Goal: Transaction & Acquisition: Purchase product/service

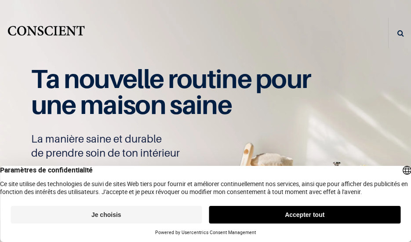
click at [59, 187] on div "Paramètres de confidentialité Ce site utilise des technologies de suivi de site…" at bounding box center [205, 180] width 411 height 29
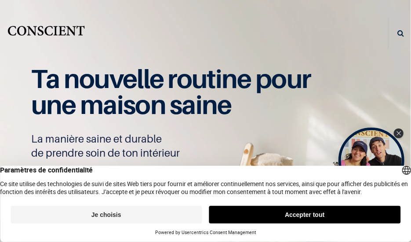
click at [243, 221] on button "Accepter tout" at bounding box center [304, 215] width 191 height 18
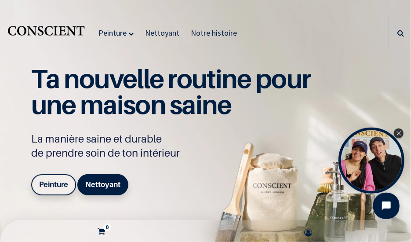
click at [58, 184] on b "Peinture" at bounding box center [53, 184] width 29 height 9
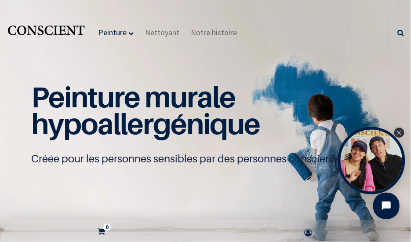
click at [398, 134] on icon "Close Tolstoy widget" at bounding box center [398, 132] width 5 height 4
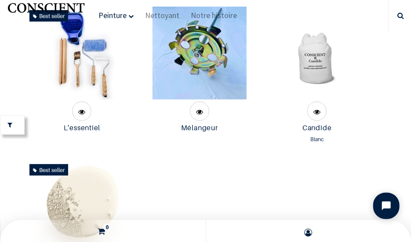
scroll to position [493, 0]
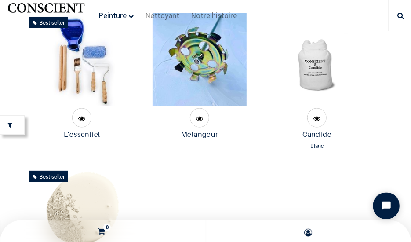
click at [323, 70] on img at bounding box center [317, 59] width 93 height 93
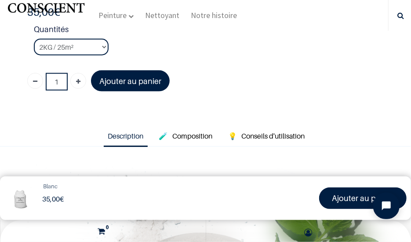
scroll to position [396, 0]
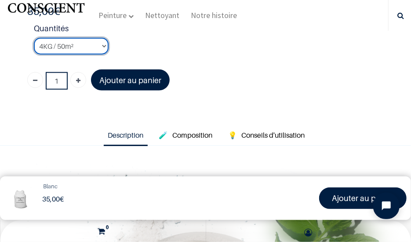
click option "4KG / 50m²" at bounding box center [0, 0] width 0 height 0
click at [34, 38] on select "2KG / 25m² 4KG / 50m² 8KG / 100m² Testeur" at bounding box center [71, 46] width 75 height 17
click option "8KG / 100m²" at bounding box center [0, 0] width 0 height 0
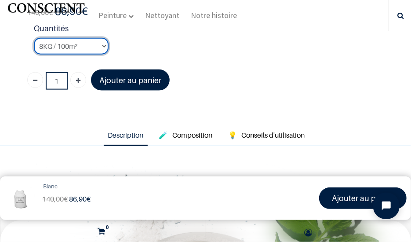
click at [34, 38] on select "2KG / 25m² 4KG / 50m² 8KG / 100m² Testeur" at bounding box center [71, 46] width 75 height 17
select select "2"
click option "4KG / 50m²" at bounding box center [0, 0] width 0 height 0
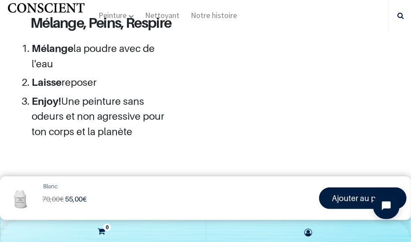
scroll to position [1539, 0]
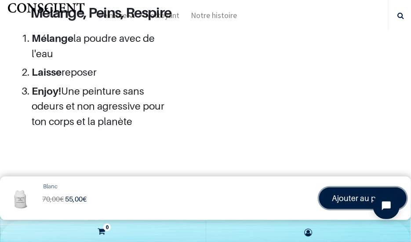
click at [343, 200] on font "Ajouter au panier" at bounding box center [363, 197] width 62 height 9
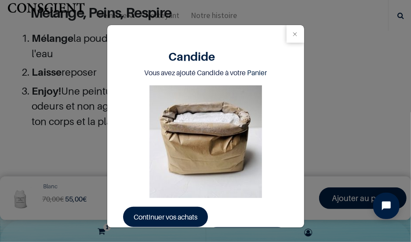
scroll to position [30, 0]
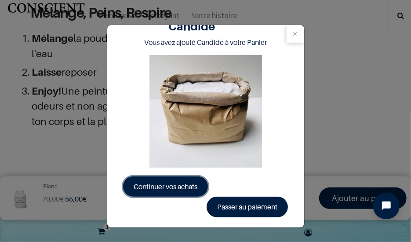
click at [193, 183] on span "Continuer vos achats" at bounding box center [166, 186] width 64 height 9
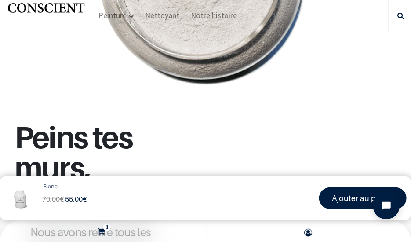
scroll to position [748, 0]
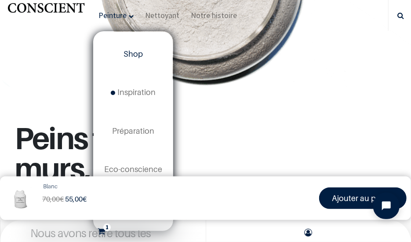
click at [126, 58] on span "Shop" at bounding box center [132, 53] width 19 height 9
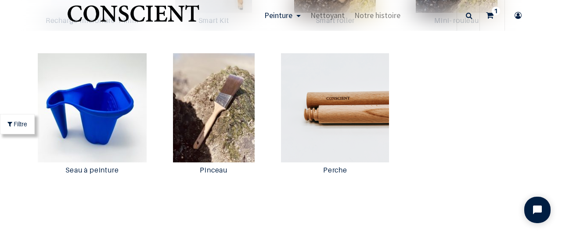
scroll to position [1775, 0]
click at [332, 16] on span "Nettoyant" at bounding box center [328, 15] width 34 height 10
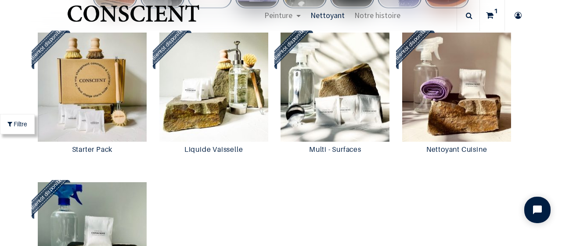
scroll to position [707, 0]
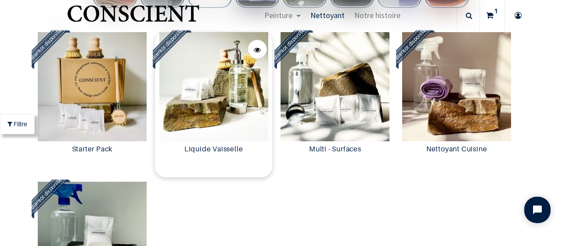
click at [230, 103] on img at bounding box center [213, 86] width 117 height 109
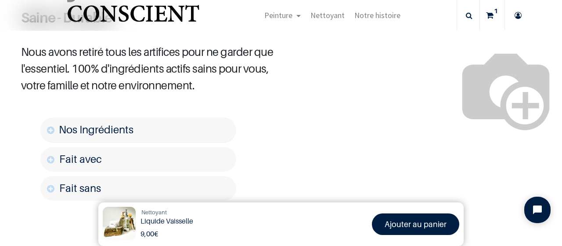
scroll to position [610, 0]
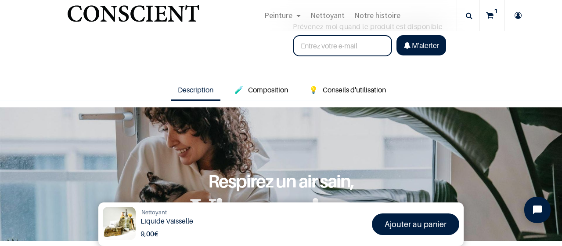
scroll to position [94, 0]
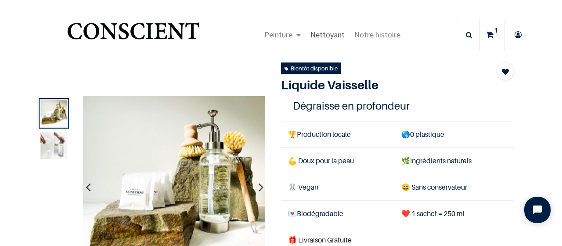
click at [321, 36] on span "Nettoyant" at bounding box center [328, 34] width 34 height 10
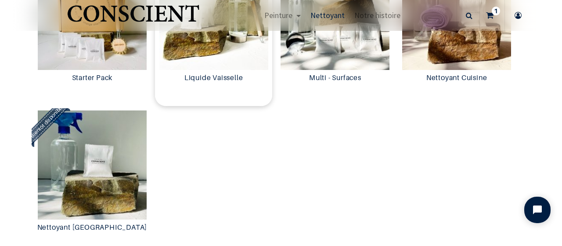
scroll to position [655, 0]
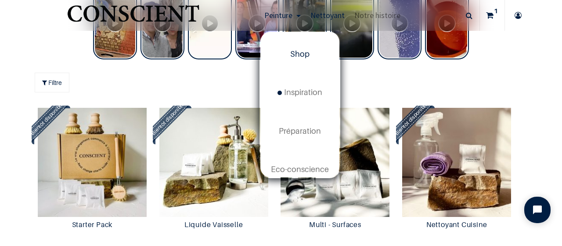
click at [295, 54] on span "Shop" at bounding box center [299, 53] width 19 height 9
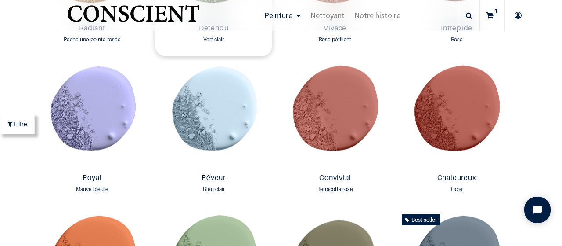
scroll to position [1021, 0]
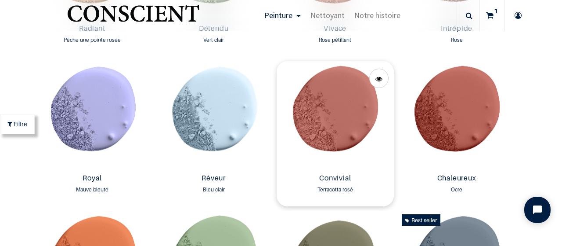
click at [313, 152] on img at bounding box center [335, 115] width 117 height 109
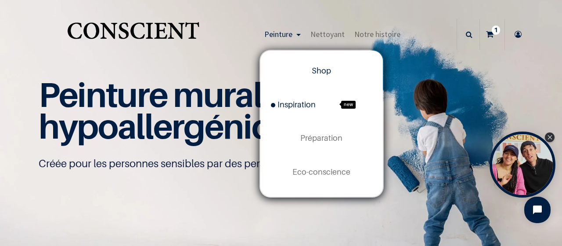
click at [300, 103] on span "Inspiration" at bounding box center [293, 104] width 45 height 9
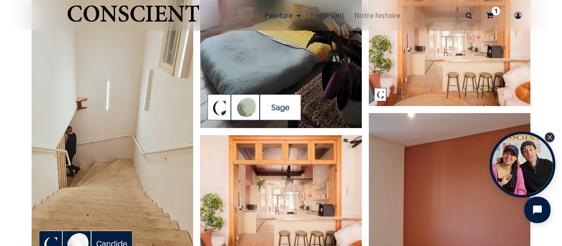
scroll to position [953, 0]
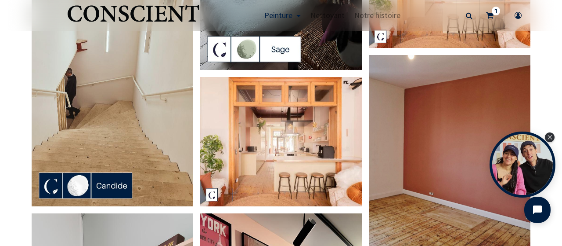
click at [268, 145] on img at bounding box center [281, 141] width 162 height 129
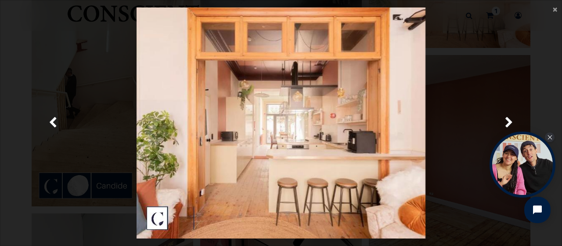
click at [154, 221] on img at bounding box center [281, 122] width 289 height 231
click at [553, 11] on span "×" at bounding box center [555, 9] width 4 height 12
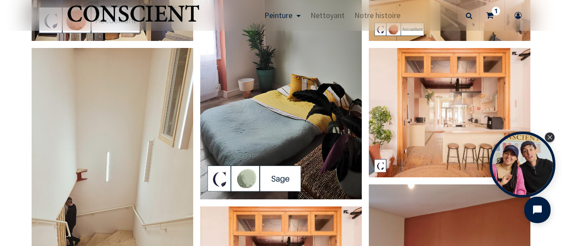
scroll to position [823, 0]
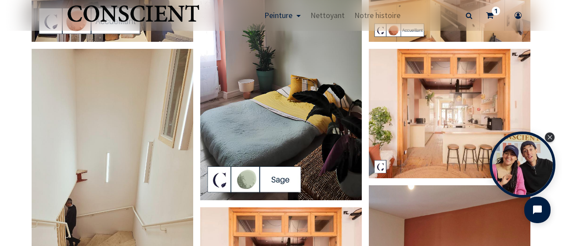
click at [408, 125] on img at bounding box center [450, 113] width 162 height 129
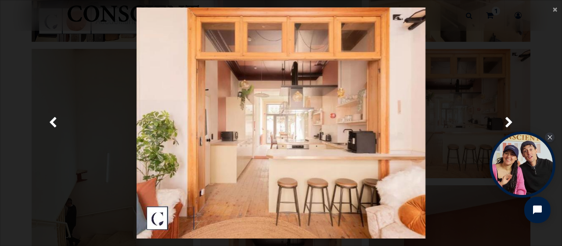
click at [331, 144] on img at bounding box center [281, 122] width 289 height 231
click at [555, 11] on span "×" at bounding box center [555, 9] width 4 height 12
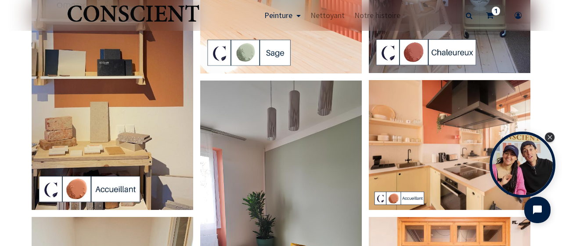
scroll to position [656, 0]
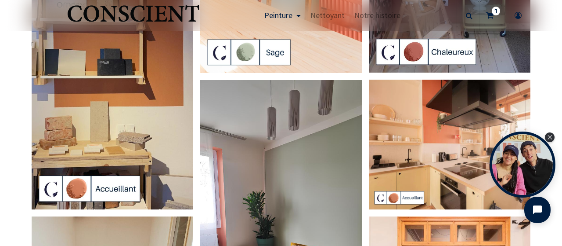
click at [405, 152] on img at bounding box center [450, 143] width 162 height 129
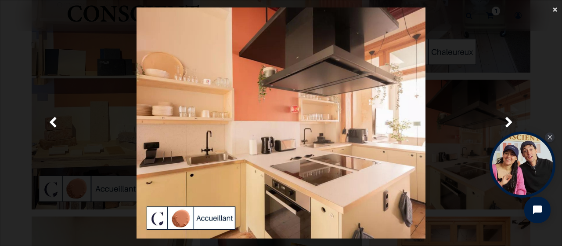
click at [556, 11] on span "×" at bounding box center [555, 9] width 4 height 12
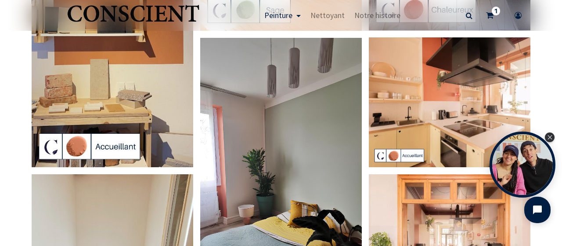
scroll to position [652, 0]
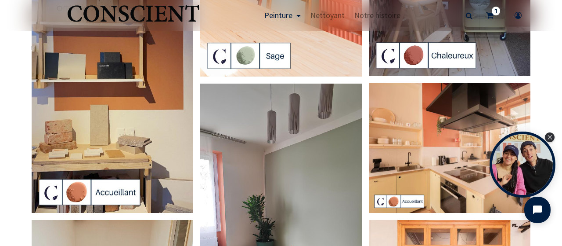
click at [155, 129] on img at bounding box center [113, 68] width 162 height 287
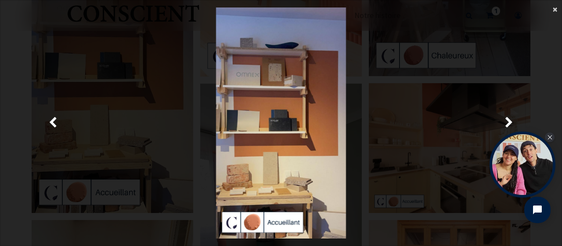
click at [554, 10] on span "×" at bounding box center [555, 9] width 4 height 12
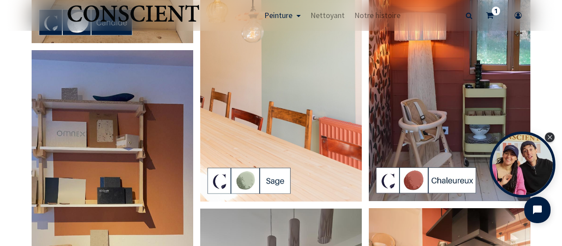
click at [432, 98] on img at bounding box center [450, 57] width 162 height 287
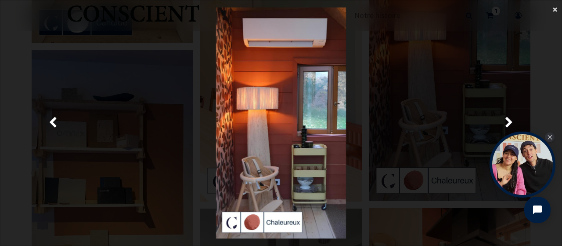
click at [554, 10] on span "×" at bounding box center [555, 9] width 4 height 12
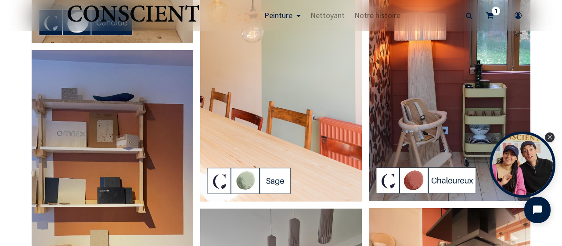
scroll to position [477, 0]
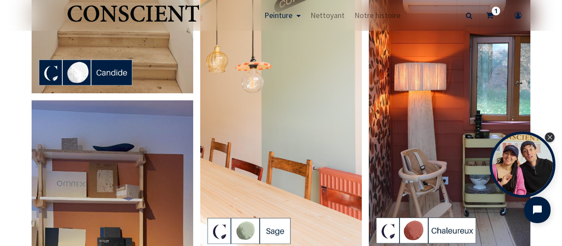
click at [297, 144] on img at bounding box center [281, 107] width 162 height 287
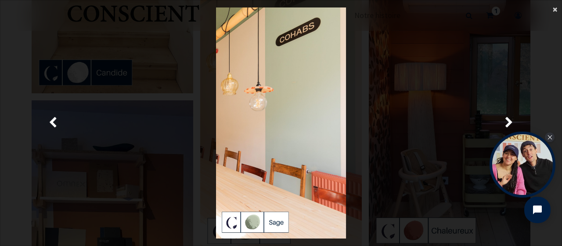
click at [554, 11] on span "×" at bounding box center [555, 9] width 4 height 12
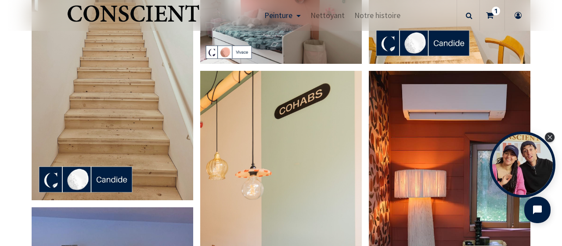
scroll to position [322, 0]
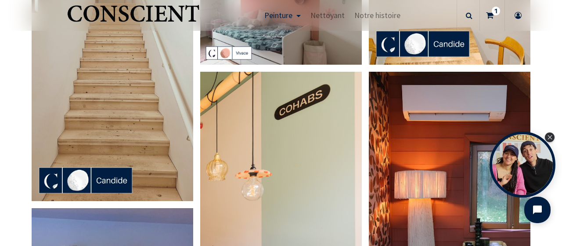
click at [306, 145] on img at bounding box center [281, 215] width 162 height 287
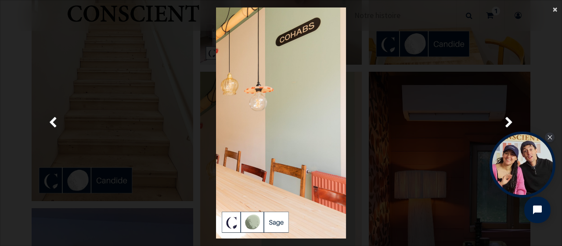
click at [553, 9] on span "×" at bounding box center [555, 9] width 4 height 12
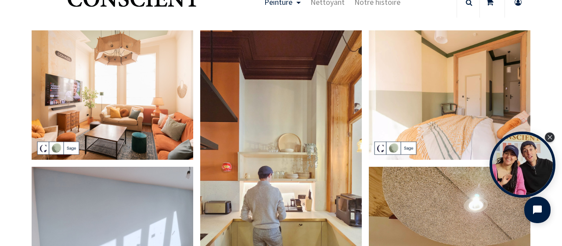
scroll to position [10, 0]
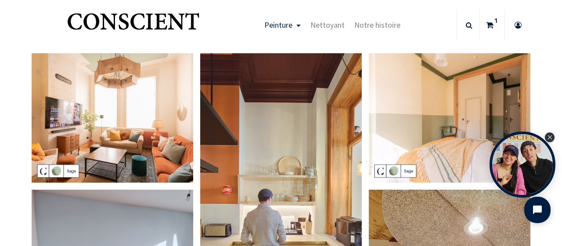
click at [147, 114] on img at bounding box center [113, 117] width 162 height 129
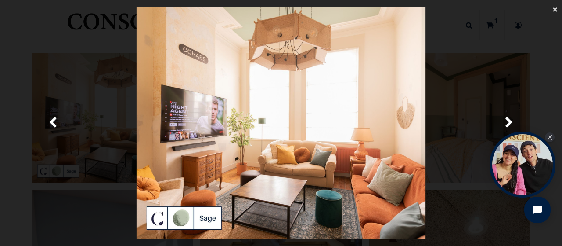
click at [555, 11] on span "×" at bounding box center [555, 9] width 4 height 12
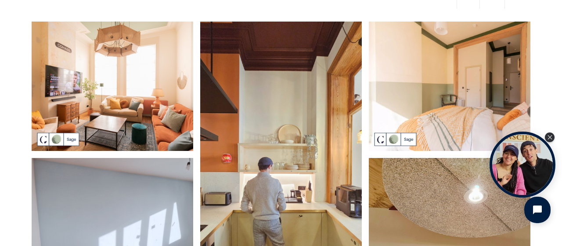
click at [475, 95] on img at bounding box center [450, 86] width 162 height 129
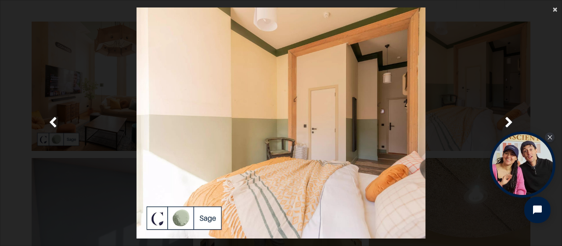
click at [554, 8] on span "×" at bounding box center [555, 9] width 4 height 12
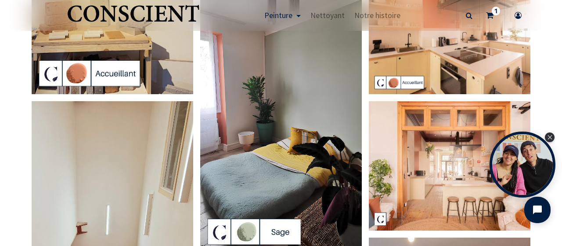
click at [303, 137] on img at bounding box center [281, 108] width 162 height 287
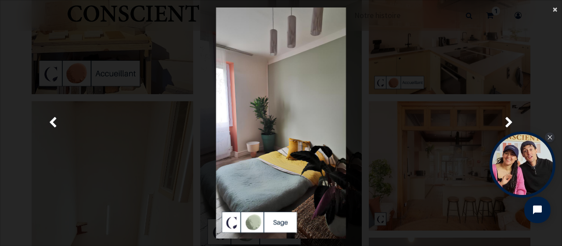
click at [556, 11] on span "×" at bounding box center [555, 9] width 4 height 12
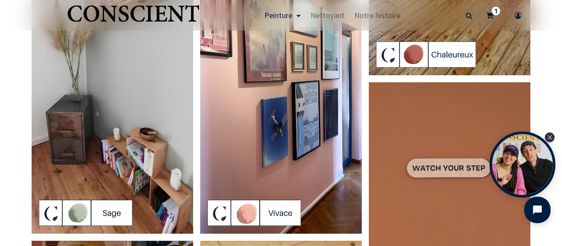
click at [171, 139] on img at bounding box center [113, 89] width 162 height 287
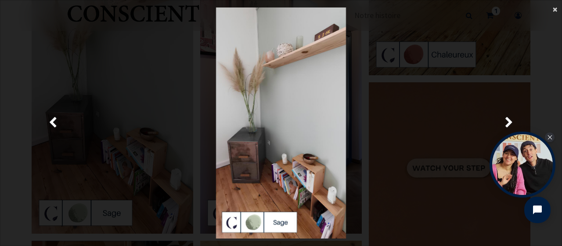
click at [556, 9] on span "×" at bounding box center [555, 9] width 4 height 12
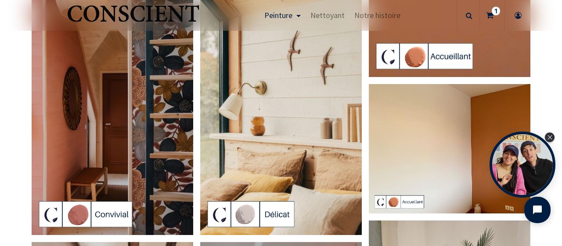
scroll to position [1513, 0]
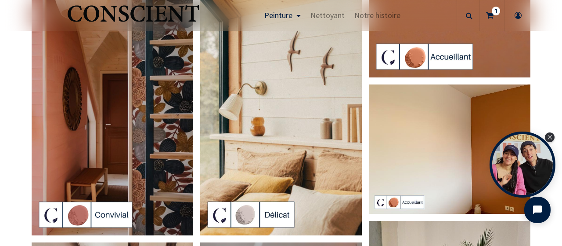
click at [121, 160] on img at bounding box center [113, 91] width 162 height 287
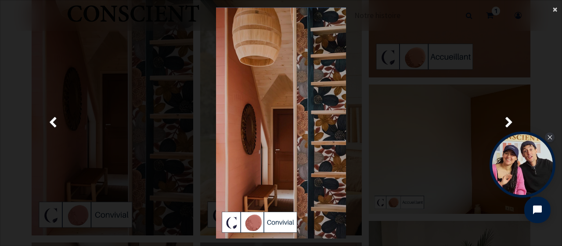
click at [553, 11] on span "×" at bounding box center [555, 9] width 4 height 12
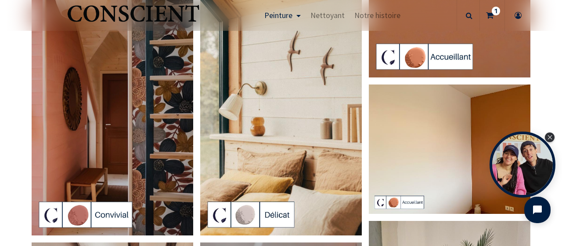
click at [294, 153] on img at bounding box center [281, 91] width 162 height 287
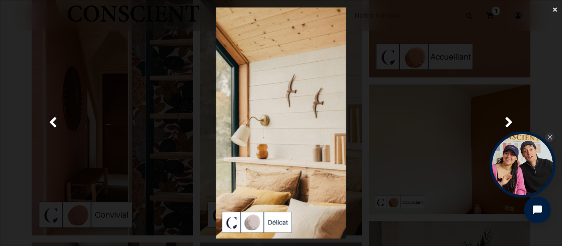
click at [556, 8] on span "×" at bounding box center [555, 9] width 4 height 12
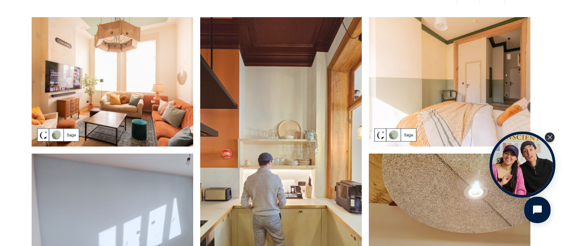
scroll to position [0, 0]
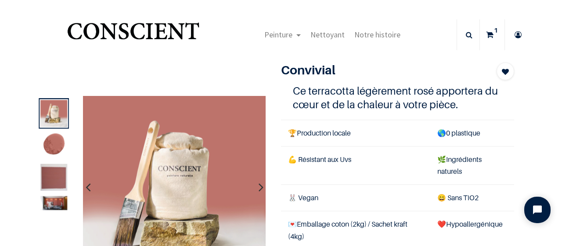
click at [59, 204] on img at bounding box center [53, 202] width 27 height 14
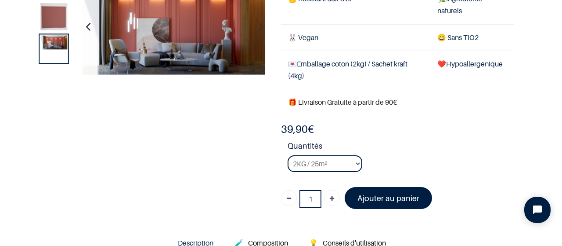
scroll to position [108, 0]
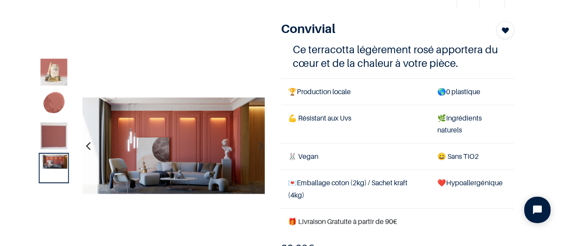
scroll to position [44, 0]
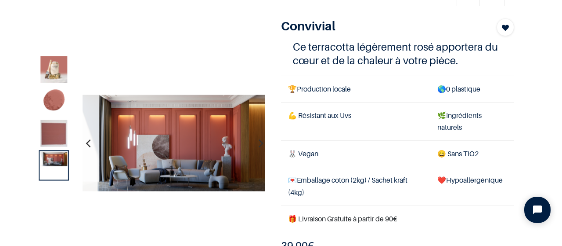
click at [187, 166] on img at bounding box center [173, 143] width 183 height 97
click at [188, 167] on img at bounding box center [173, 143] width 183 height 97
click at [187, 147] on img at bounding box center [173, 143] width 183 height 97
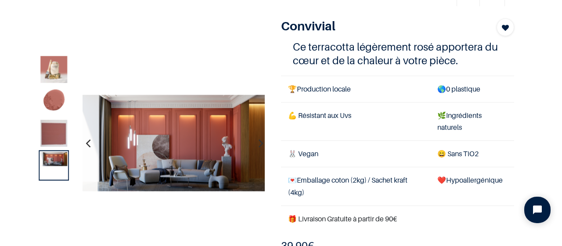
scroll to position [0, 0]
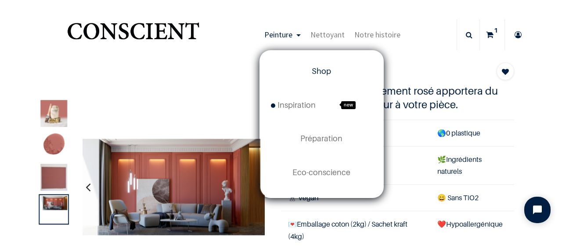
click at [296, 67] on link "Shop" at bounding box center [321, 70] width 123 height 33
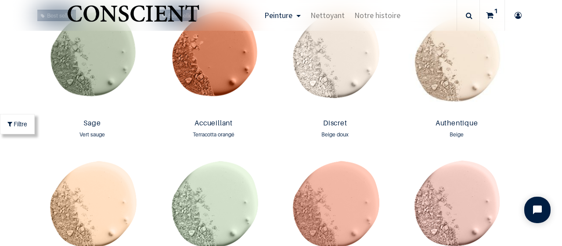
scroll to position [748, 0]
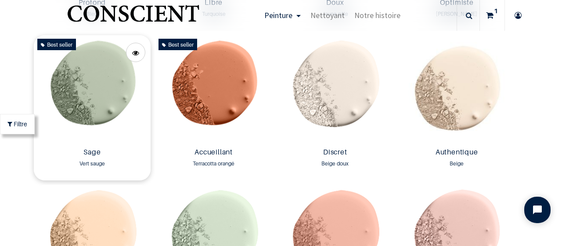
click at [95, 105] on img at bounding box center [92, 89] width 117 height 109
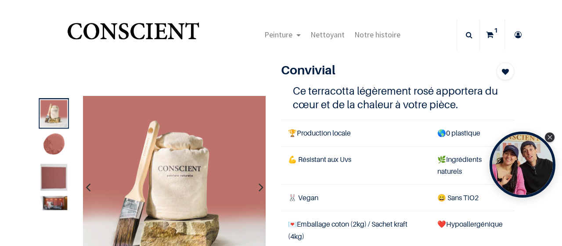
click at [260, 191] on icon "button" at bounding box center [261, 187] width 5 height 24
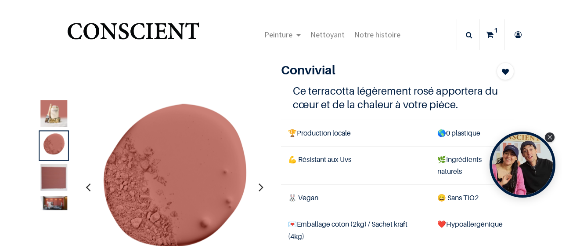
click at [260, 191] on icon "button" at bounding box center [261, 187] width 5 height 24
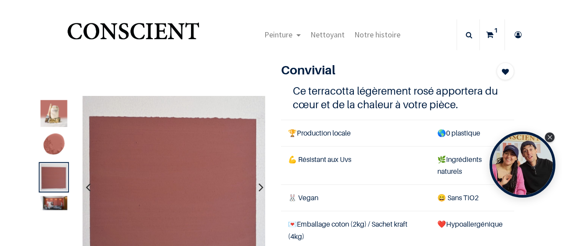
click at [260, 191] on icon "button" at bounding box center [261, 187] width 5 height 24
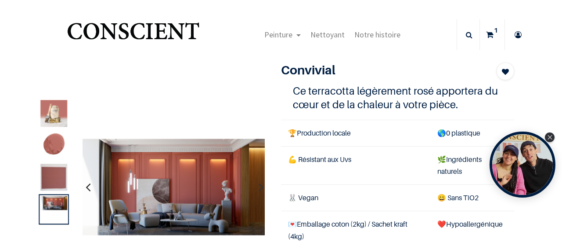
scroll to position [24, 0]
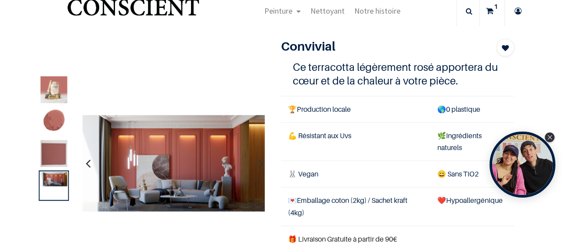
click at [87, 161] on icon "button" at bounding box center [88, 163] width 5 height 24
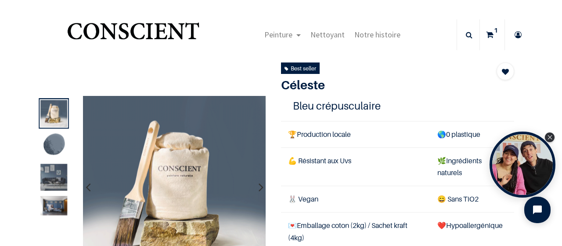
click at [259, 188] on icon "button" at bounding box center [261, 187] width 5 height 24
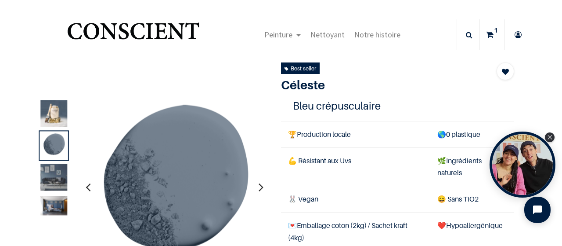
click at [259, 188] on icon "button" at bounding box center [261, 187] width 5 height 24
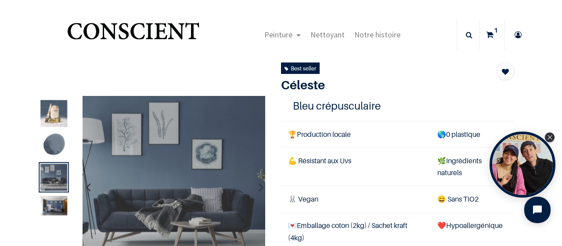
scroll to position [43, 0]
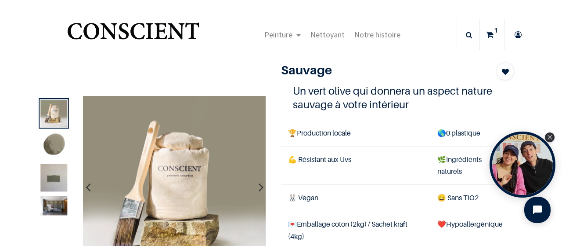
click at [260, 188] on icon "button" at bounding box center [261, 187] width 5 height 24
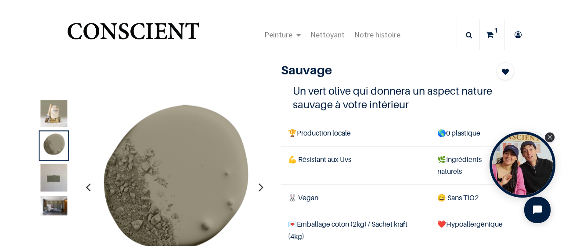
click at [260, 188] on icon "button" at bounding box center [261, 187] width 5 height 24
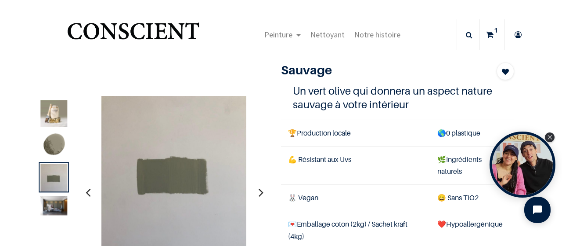
click at [260, 188] on icon "button" at bounding box center [261, 192] width 5 height 24
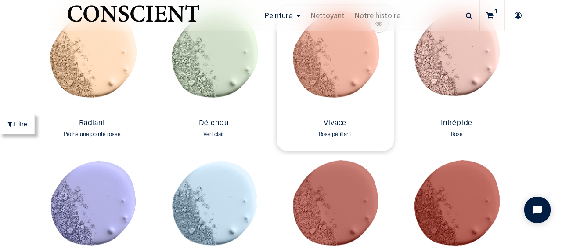
scroll to position [921, 0]
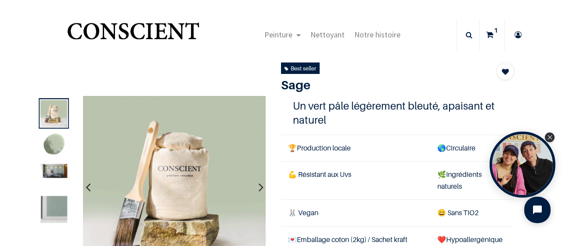
click at [257, 189] on button "button" at bounding box center [261, 186] width 14 height 33
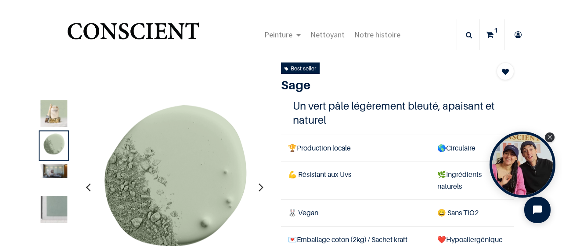
click at [257, 189] on button "button" at bounding box center [261, 186] width 14 height 33
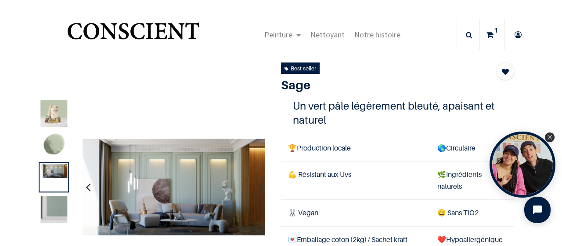
click at [259, 187] on icon "button" at bounding box center [261, 187] width 5 height 24
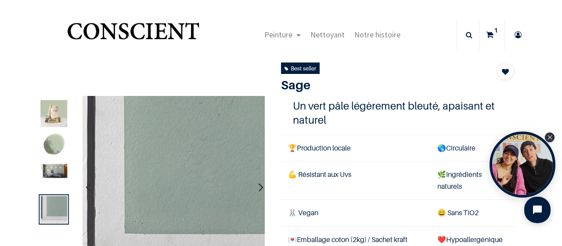
scroll to position [46, 0]
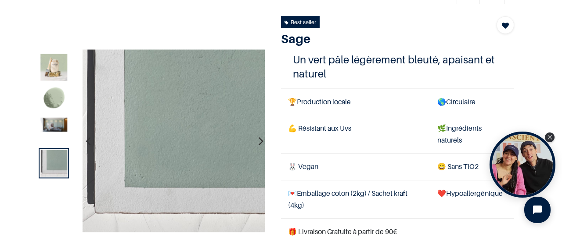
click at [62, 128] on img at bounding box center [53, 124] width 27 height 14
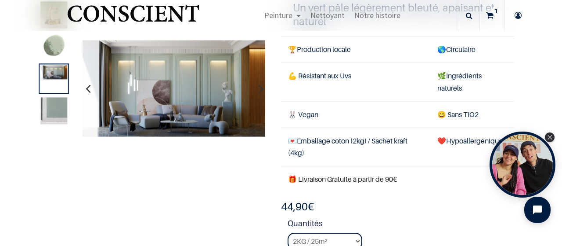
scroll to position [148, 0]
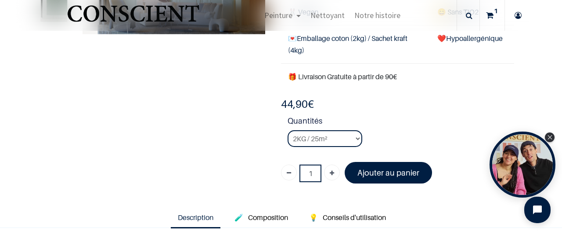
click at [278, 108] on div "Best seller Sage Vert sauge 1 Un vert pâle légèrement bleuté, apaisant et natur…" at bounding box center [397, 26] width 246 height 328
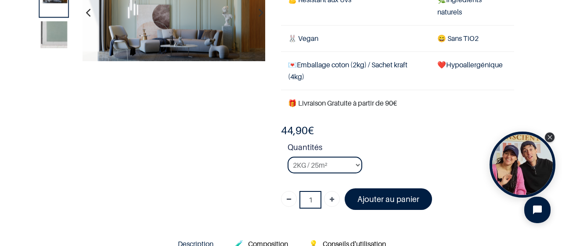
scroll to position [122, 0]
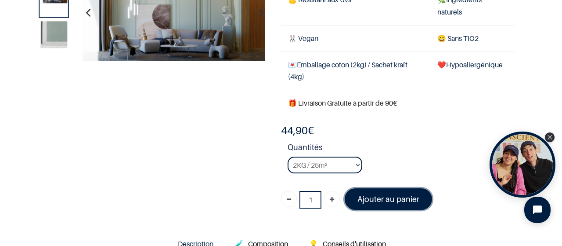
click at [383, 201] on font "Ajouter au panier" at bounding box center [389, 198] width 62 height 9
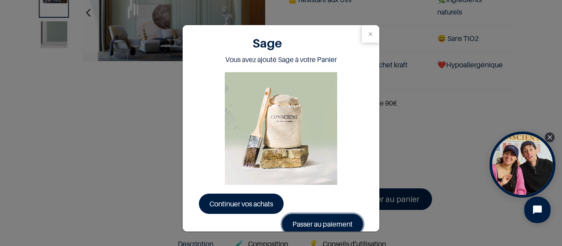
click at [310, 219] on link "Passer au paiement" at bounding box center [322, 223] width 81 height 20
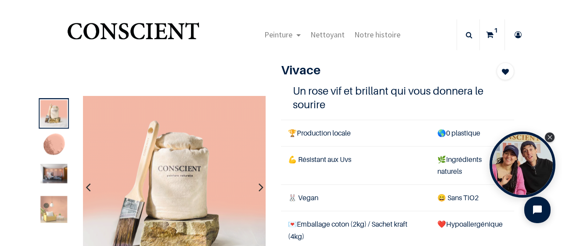
click at [85, 185] on button "button" at bounding box center [88, 186] width 14 height 33
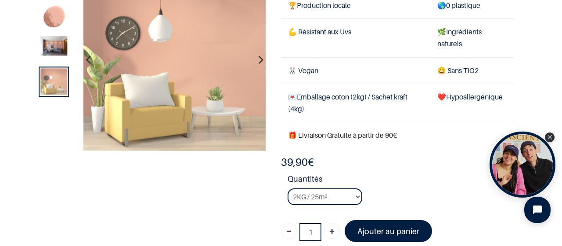
scroll to position [75, 0]
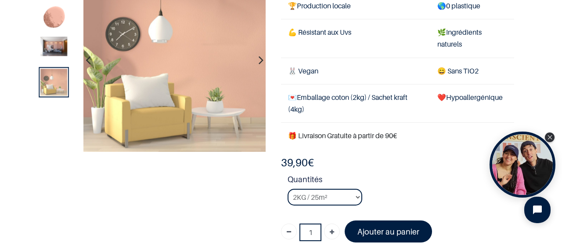
scroll to position [26, 0]
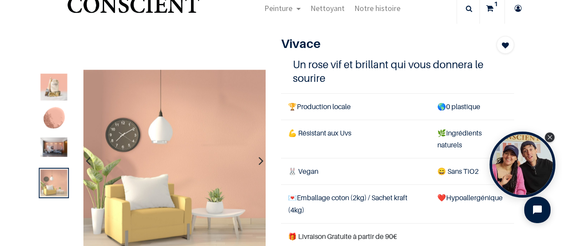
click at [89, 162] on icon "button" at bounding box center [88, 160] width 5 height 24
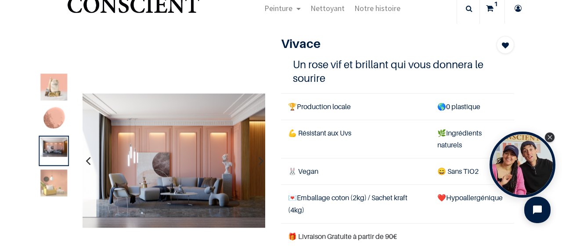
scroll to position [0, 0]
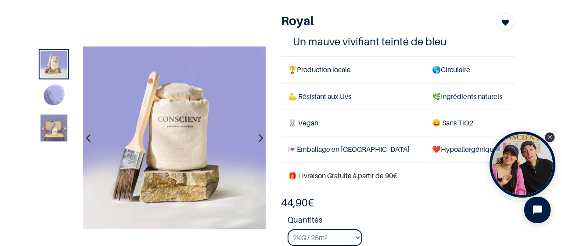
click at [263, 141] on icon "button" at bounding box center [261, 138] width 5 height 24
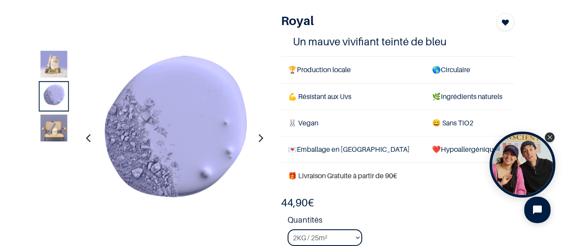
click at [263, 140] on icon "button" at bounding box center [261, 138] width 5 height 24
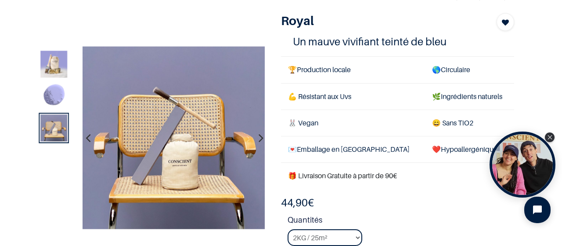
click at [88, 139] on icon "button" at bounding box center [88, 138] width 5 height 24
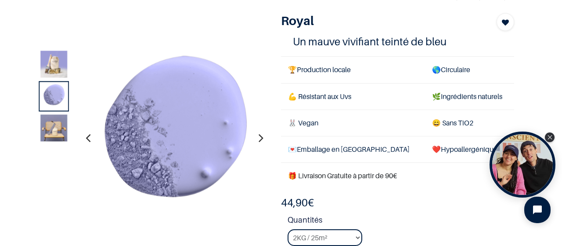
click at [88, 139] on icon "button" at bounding box center [88, 138] width 5 height 24
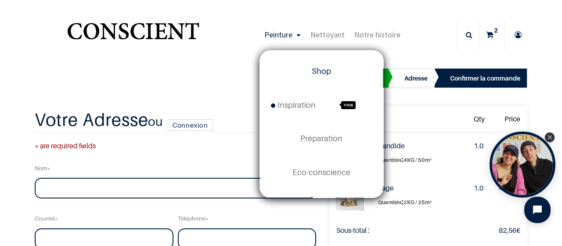
click at [310, 75] on link "Shop" at bounding box center [321, 70] width 123 height 33
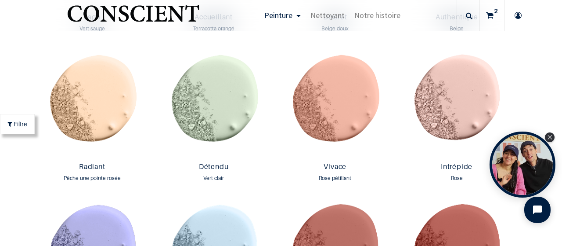
scroll to position [885, 0]
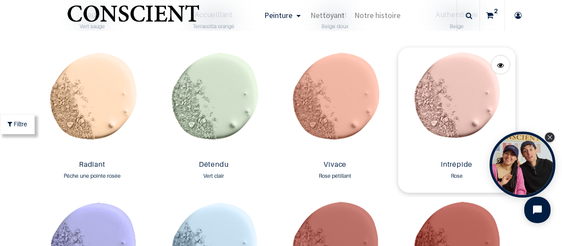
click at [435, 99] on img at bounding box center [456, 101] width 117 height 109
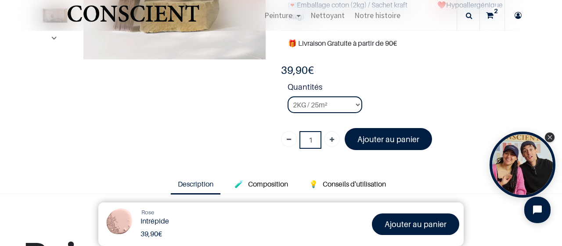
scroll to position [167, 0]
click at [288, 96] on select "2KG / 25m² 4KG / 50m² 8KG / 100m² Testeur" at bounding box center [325, 104] width 75 height 17
select select "53"
click option "Testeur" at bounding box center [0, 0] width 0 height 0
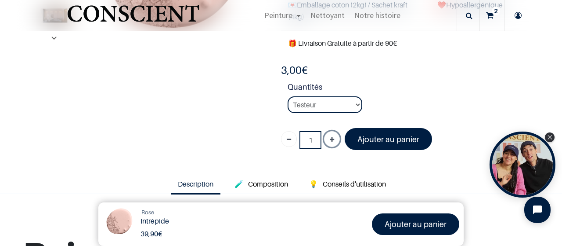
click at [330, 140] on icon "Ajouter" at bounding box center [332, 140] width 4 height 16
type input "2"
click at [364, 137] on font "Ajouter au panier" at bounding box center [389, 138] width 62 height 9
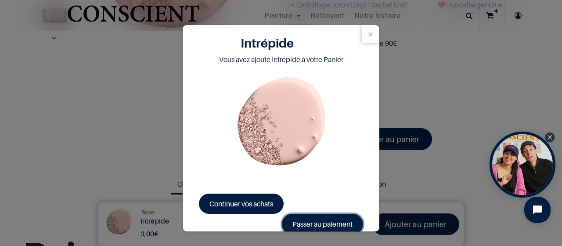
click at [332, 224] on link "Passer au paiement" at bounding box center [322, 223] width 81 height 20
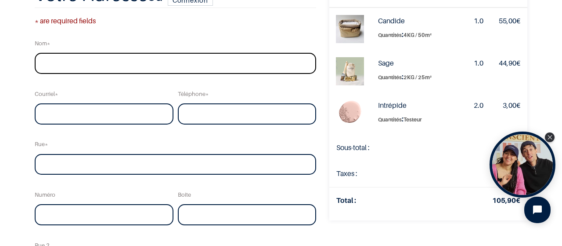
click at [204, 60] on input "text" at bounding box center [176, 63] width 282 height 21
type input "[PERSON_NAME]"
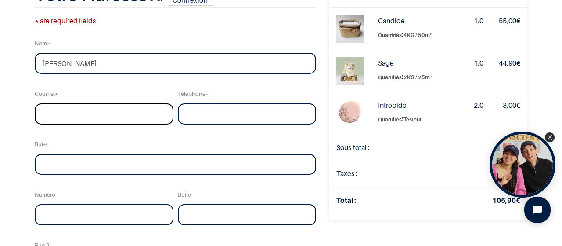
click at [123, 113] on input "email" at bounding box center [104, 113] width 139 height 21
type input "[EMAIL_ADDRESS][DOMAIN_NAME]"
click at [192, 109] on input "tel" at bounding box center [247, 113] width 139 height 21
type input "[PHONE_NUMBER]"
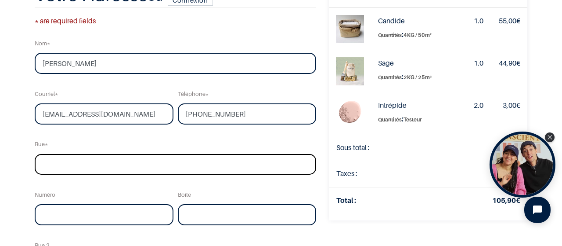
click at [145, 167] on input "text" at bounding box center [176, 164] width 282 height 21
type input "Cornelis de Wittlaan"
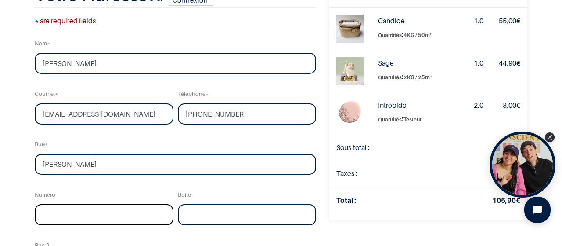
click at [105, 209] on input "text" at bounding box center [104, 214] width 139 height 21
type input "19"
click at [210, 217] on input "text" at bounding box center [247, 214] width 139 height 21
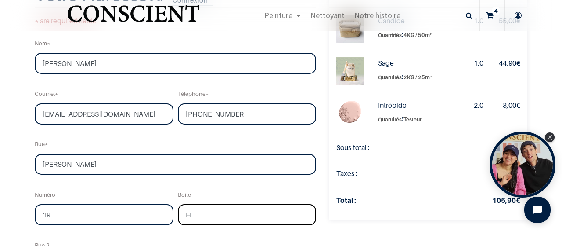
scroll to position [170, 0]
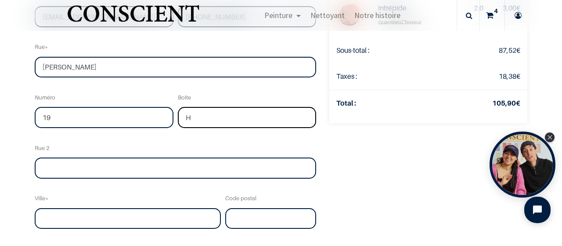
type input "H"
click at [148, 209] on input "text" at bounding box center [128, 218] width 186 height 21
type input "'s Gravenhag"
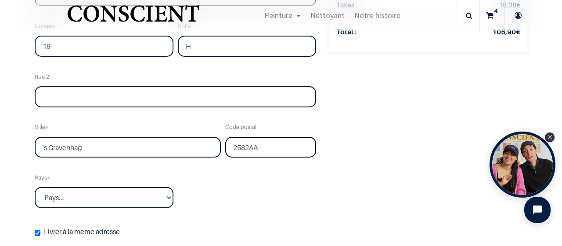
scroll to position [241, 0]
type input "2582AA"
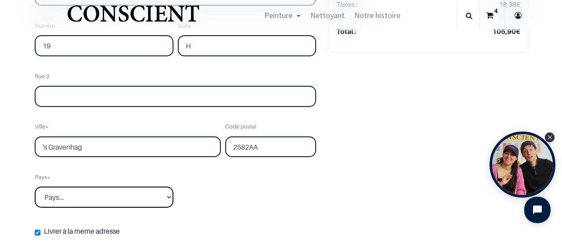
select select "165"
click option "Pays-Bas" at bounding box center [0, 0] width 0 height 0
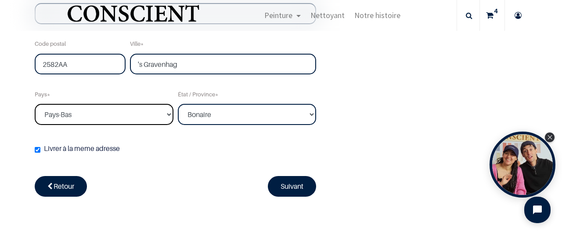
scroll to position [323, 0]
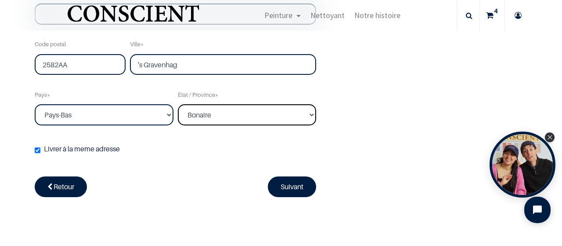
click at [178, 104] on select "Bonaire Saba Sint Eustatius Drenthe Flevoland Friesland Gelderland Groningen Li…" at bounding box center [247, 114] width 139 height 21
select select "980"
click option "Zuid-Holland" at bounding box center [0, 0] width 0 height 0
click at [292, 191] on link "Suivant" at bounding box center [292, 186] width 48 height 20
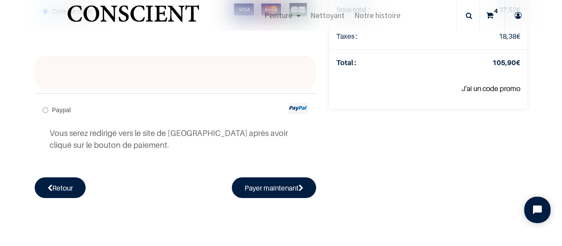
scroll to position [242, 0]
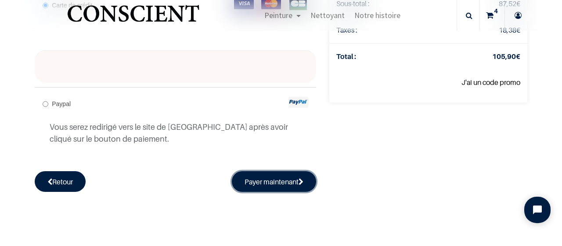
click at [260, 190] on button "Payer maintenant" at bounding box center [274, 181] width 84 height 20
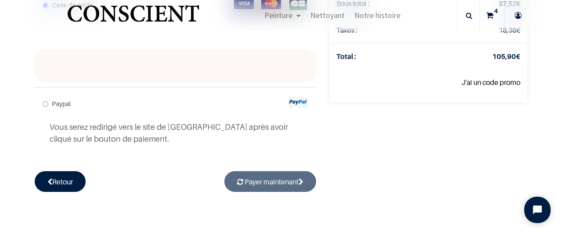
radio input "true"
